Goal: Find contact information: Find contact information

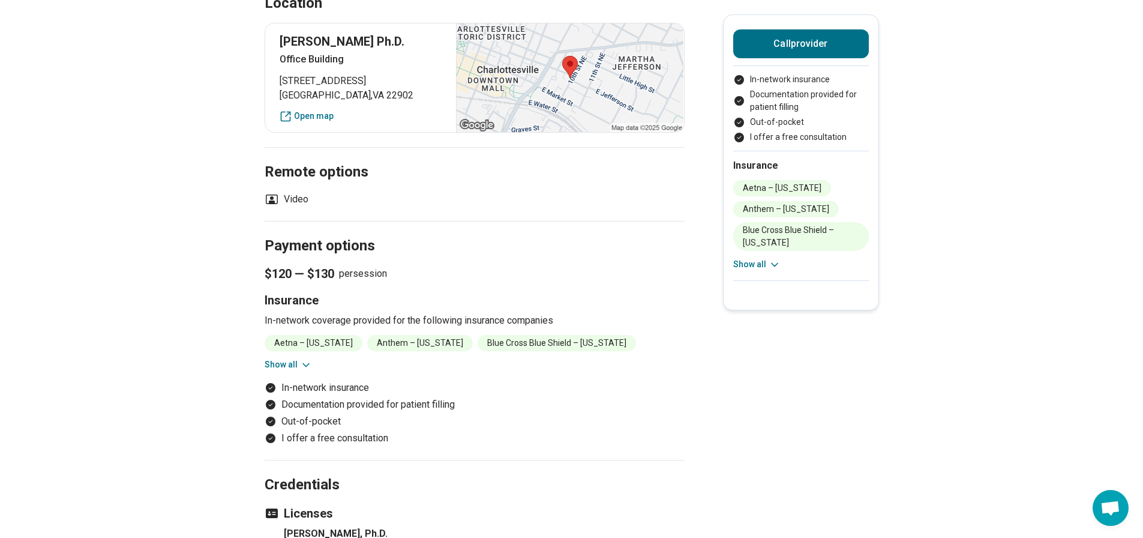
scroll to position [480, 0]
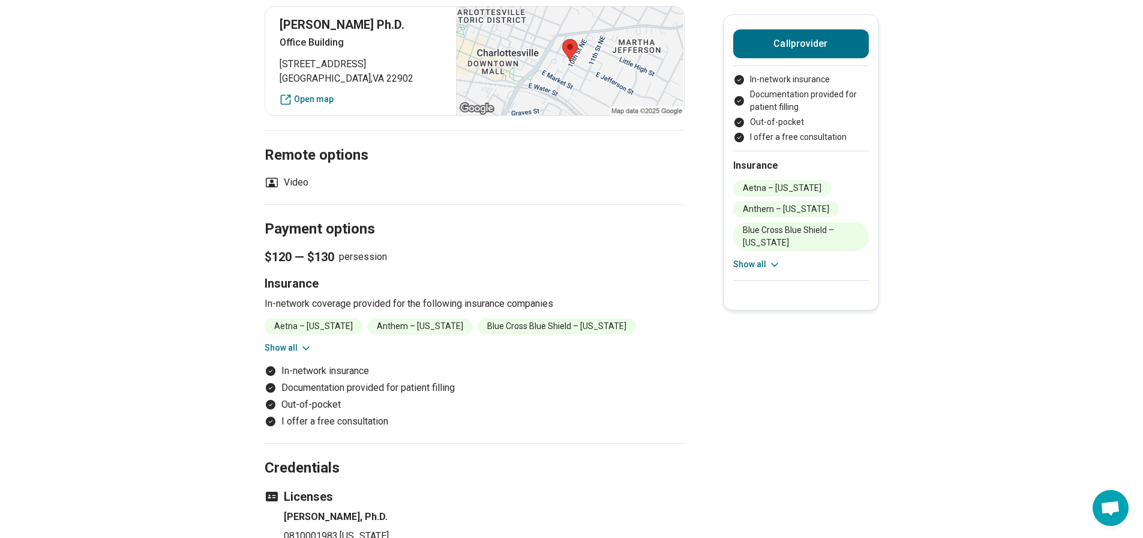
click at [284, 346] on button "Show all" at bounding box center [288, 347] width 47 height 13
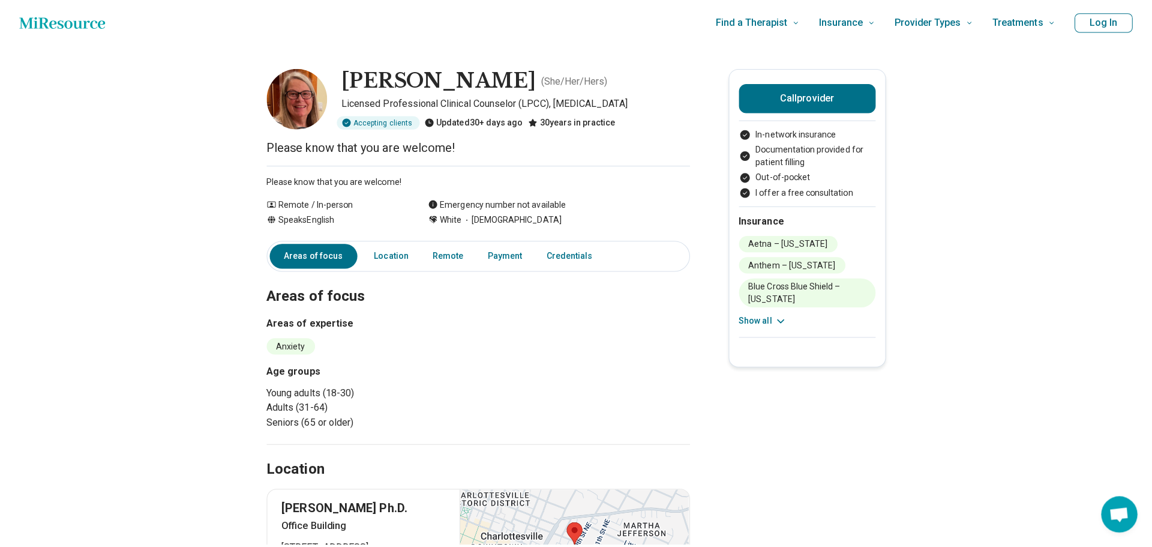
scroll to position [0, 0]
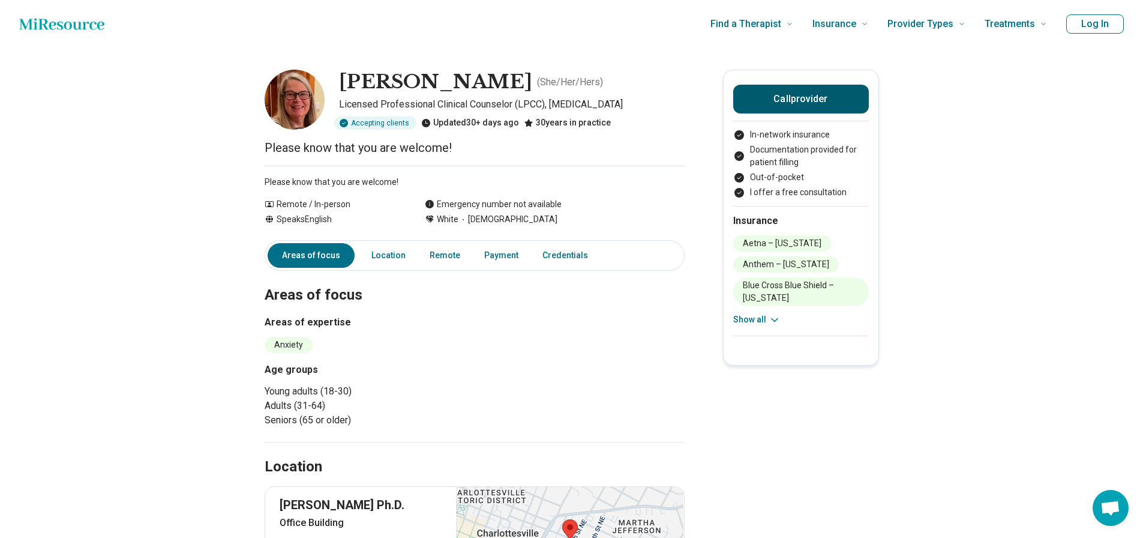
click at [808, 105] on button "Call provider" at bounding box center [801, 99] width 136 height 29
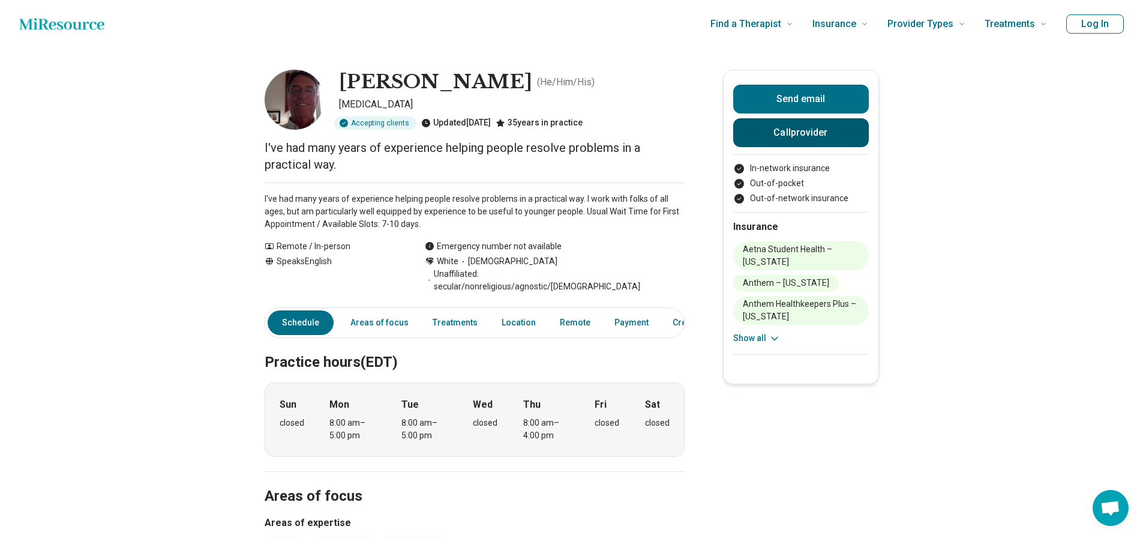
click at [836, 126] on button "Call provider" at bounding box center [801, 132] width 136 height 29
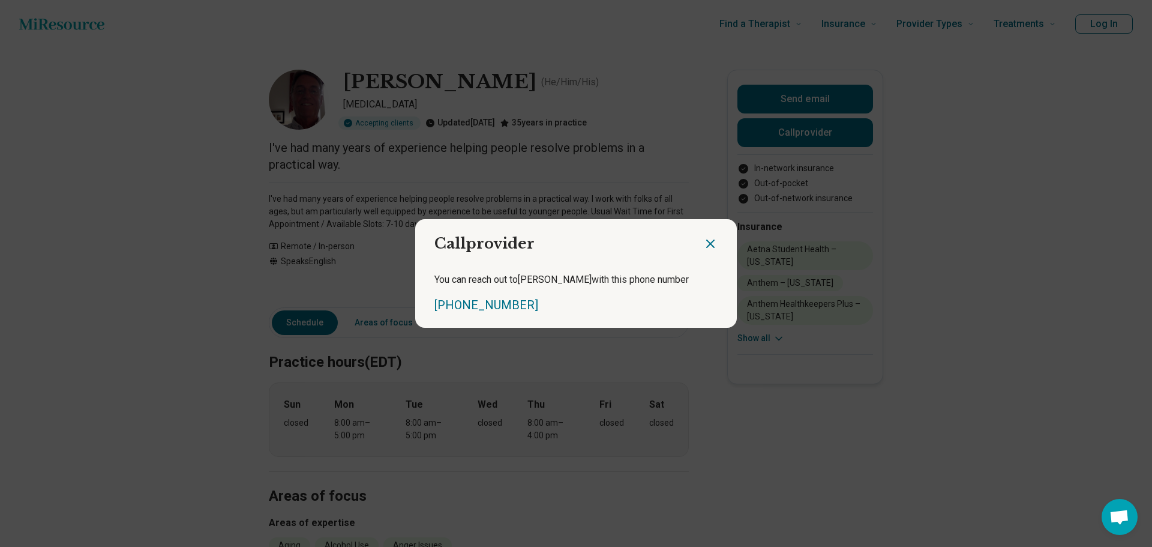
click at [712, 244] on icon "Close dialog" at bounding box center [710, 243] width 14 height 14
